Goal: Task Accomplishment & Management: Manage account settings

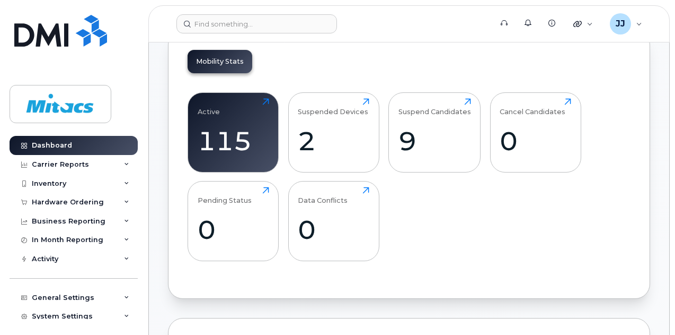
scroll to position [301, 0]
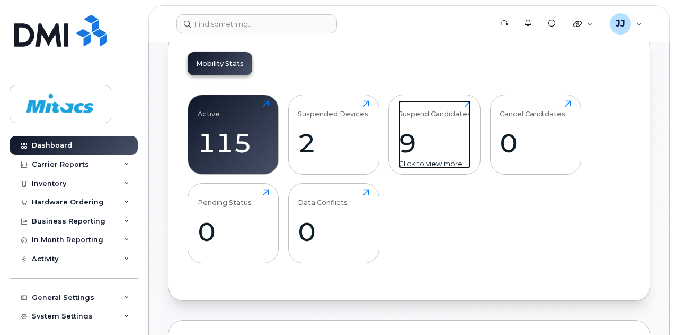
click at [407, 139] on div "9" at bounding box center [435, 142] width 73 height 31
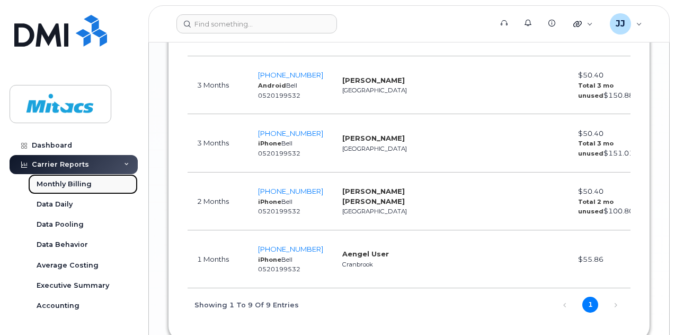
click at [63, 179] on div "Monthly Billing" at bounding box center [64, 184] width 55 height 10
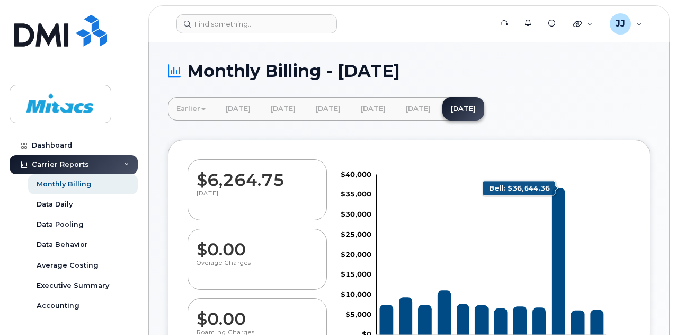
click at [558, 201] on icon "Bell" at bounding box center [559, 261] width 14 height 147
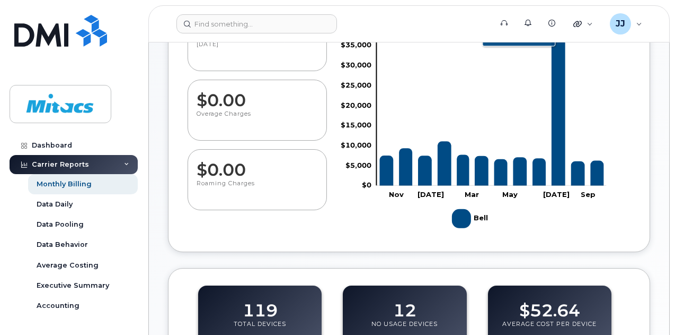
scroll to position [152, 0]
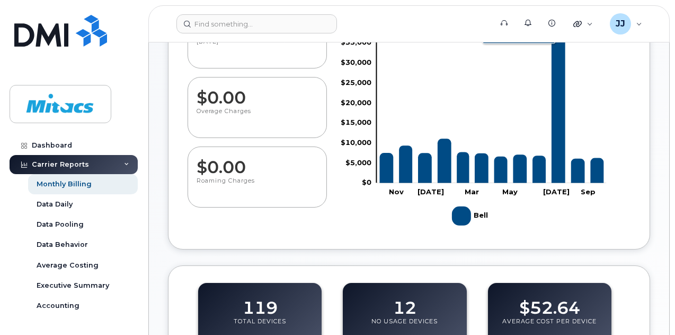
click at [556, 162] on icon "Bell" at bounding box center [559, 109] width 14 height 147
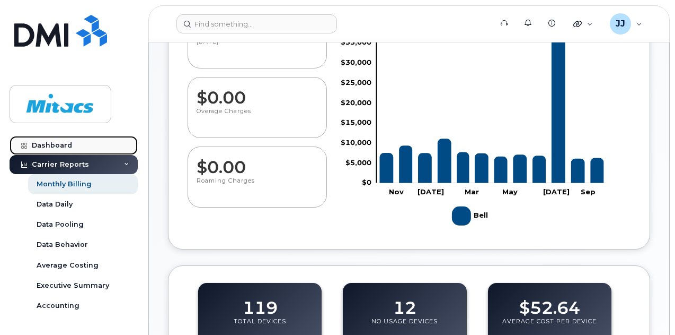
click at [75, 141] on link "Dashboard" at bounding box center [74, 145] width 128 height 19
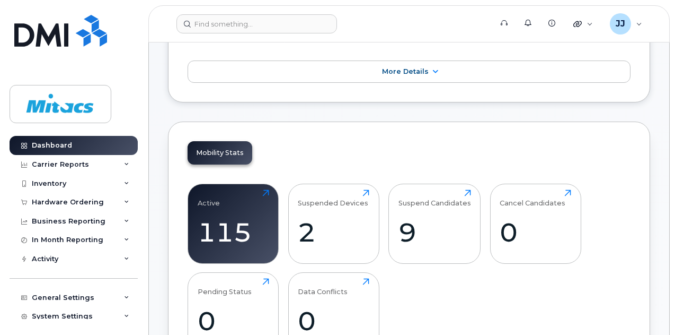
scroll to position [225, 0]
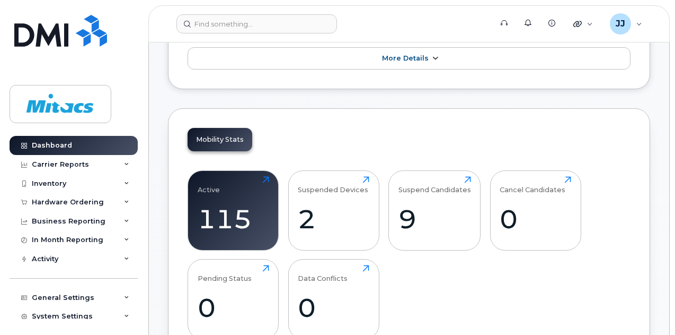
click at [431, 56] on icon at bounding box center [435, 58] width 8 height 7
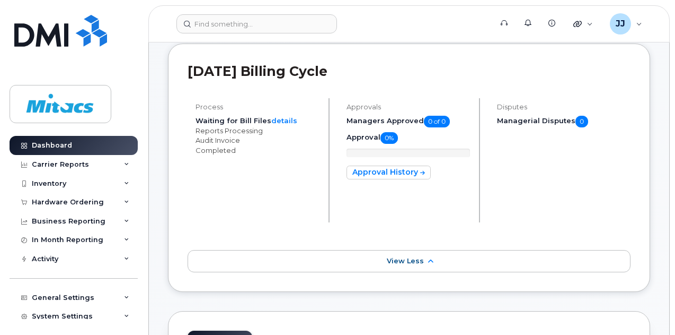
scroll to position [113, 0]
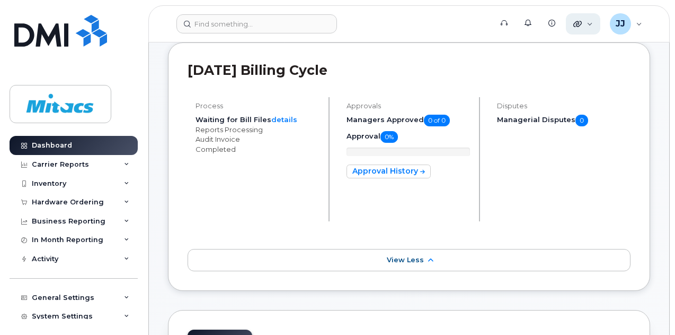
click at [584, 23] on div "Quicklinks" at bounding box center [583, 23] width 34 height 21
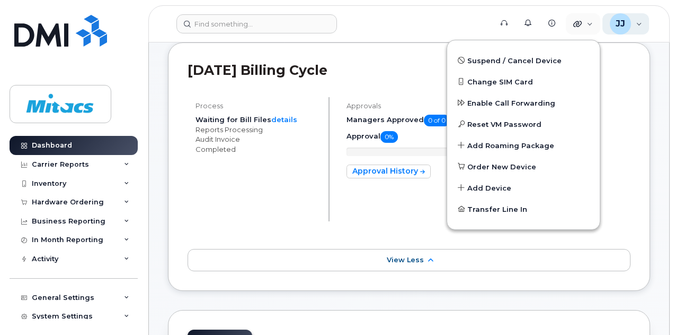
click at [629, 20] on div "JJ" at bounding box center [620, 23] width 21 height 21
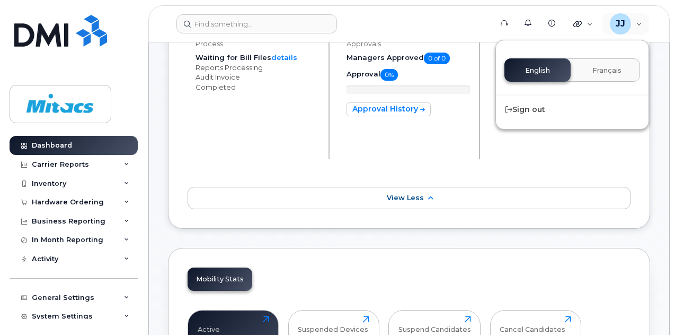
scroll to position [178, 0]
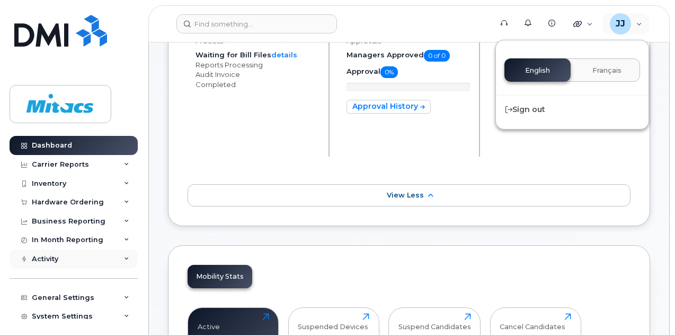
click at [36, 258] on div "Activity" at bounding box center [45, 258] width 27 height 8
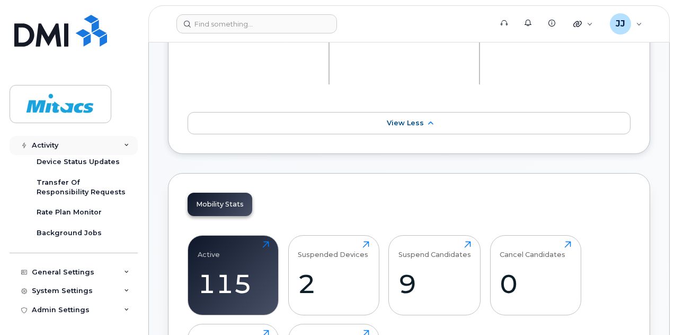
scroll to position [252, 0]
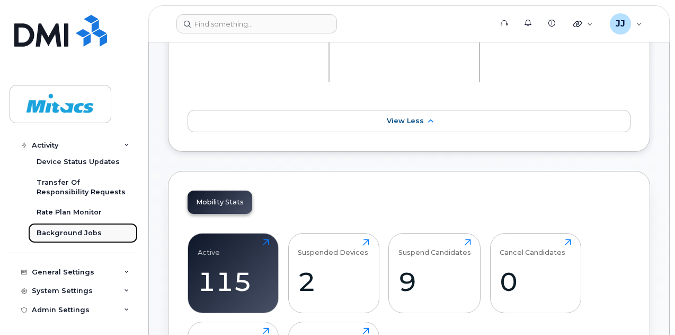
click at [63, 224] on link "Background Jobs" at bounding box center [83, 233] width 110 height 20
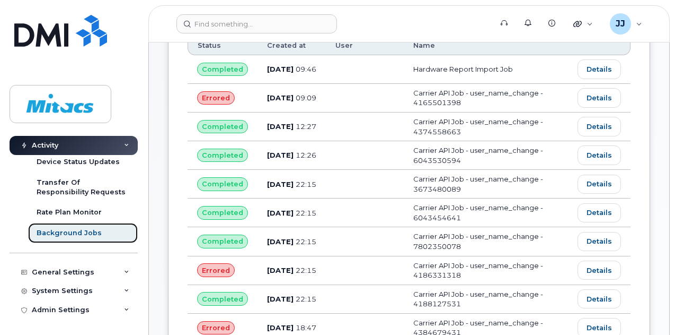
scroll to position [131, 0]
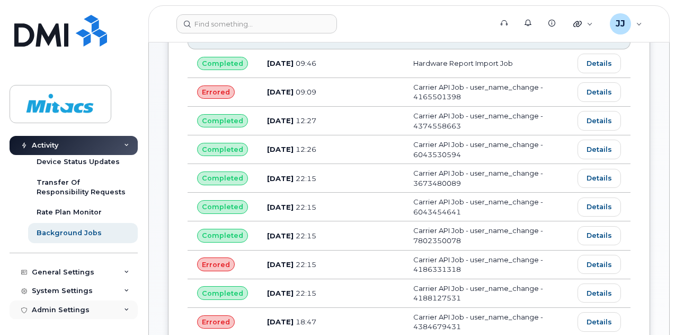
click at [61, 318] on div "Admin Settings" at bounding box center [74, 309] width 128 height 19
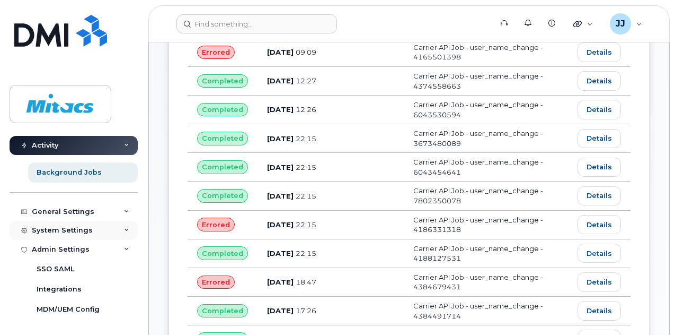
scroll to position [172, 0]
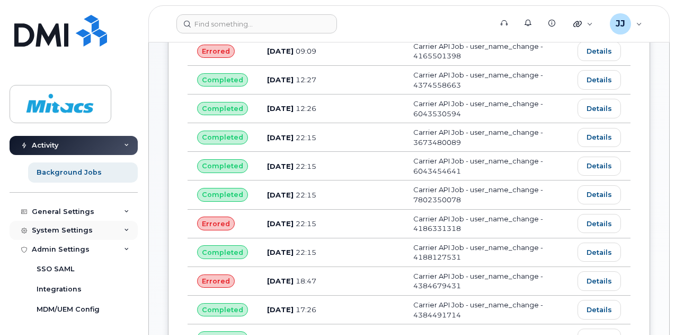
click at [69, 232] on div "System Settings" at bounding box center [62, 230] width 61 height 8
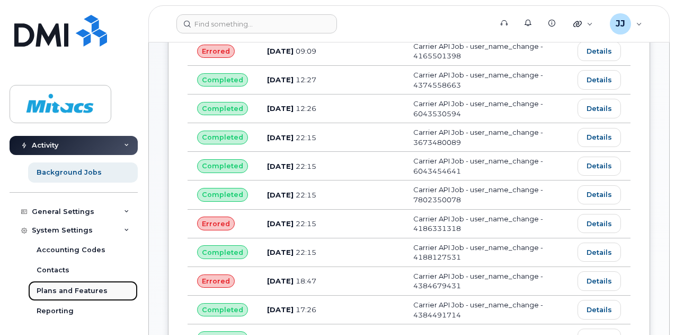
click at [65, 295] on link "Plans and Features" at bounding box center [83, 290] width 110 height 20
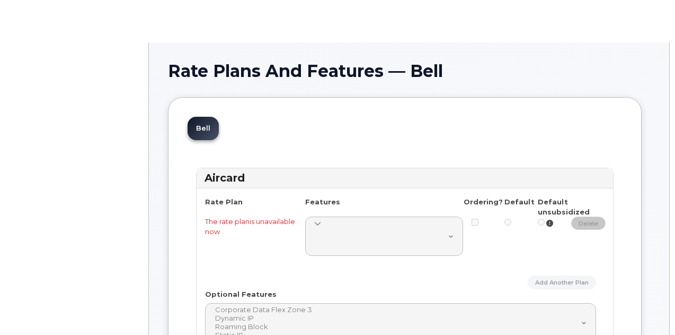
select select
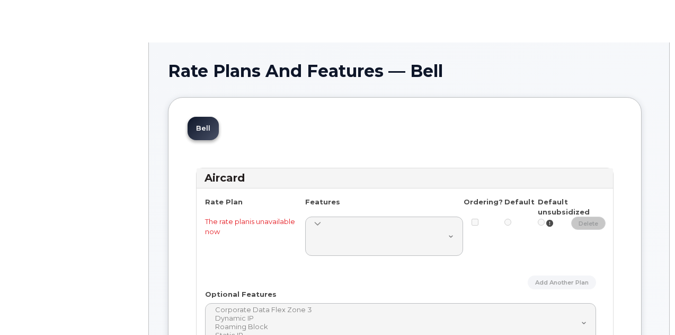
select select
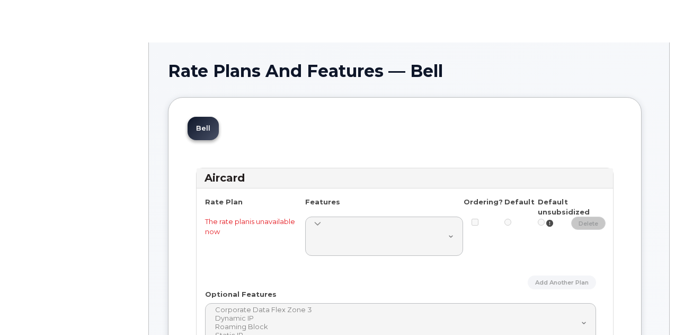
select select
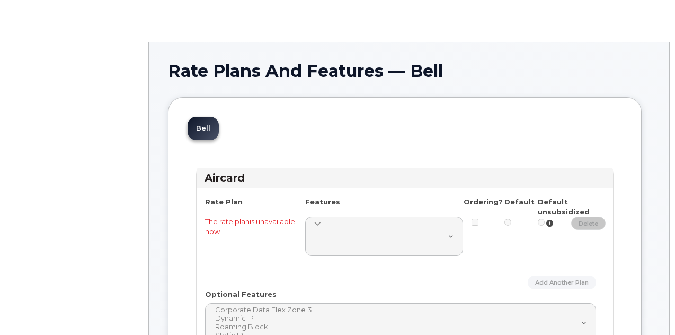
select select
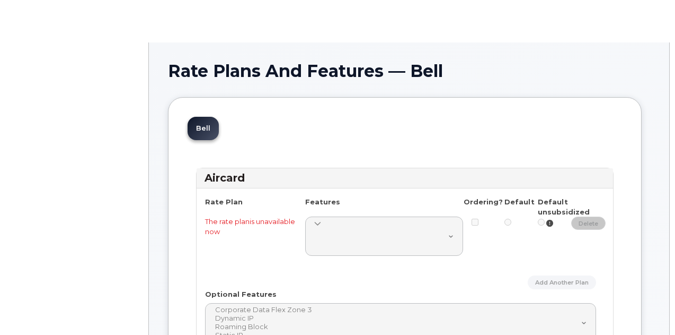
select select
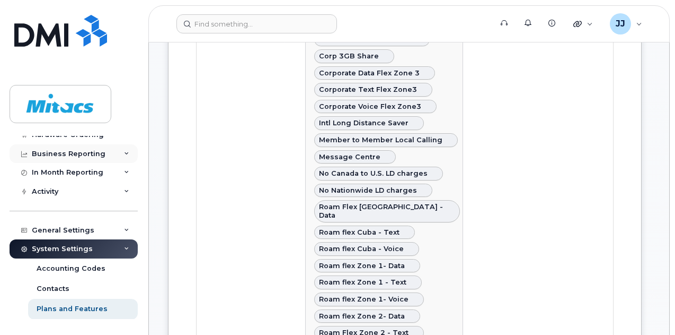
scroll to position [83, 0]
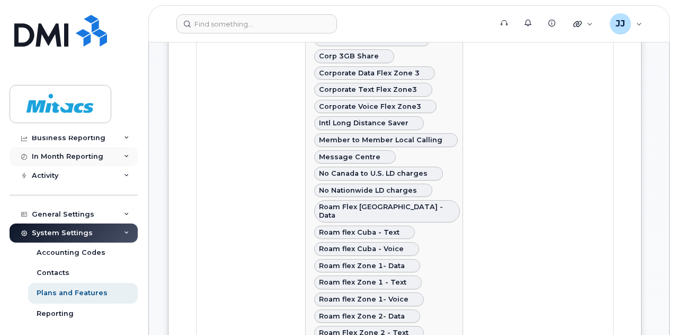
click at [77, 149] on div "In Month Reporting" at bounding box center [74, 156] width 128 height 19
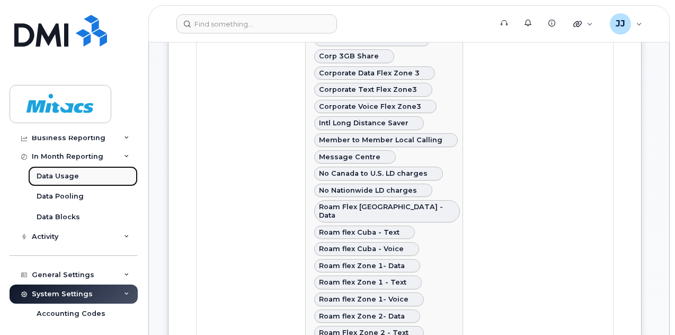
click at [66, 183] on link "Data Usage" at bounding box center [83, 176] width 110 height 20
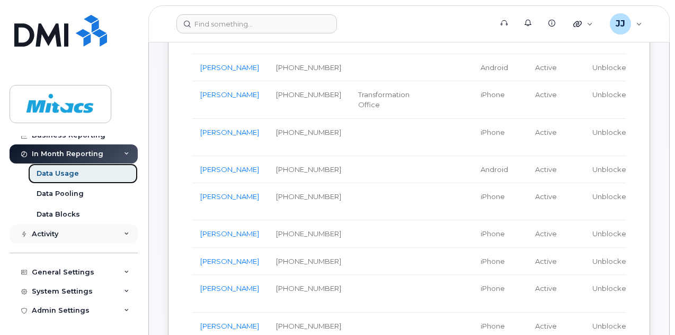
scroll to position [491, 0]
